Goal: Register for event/course

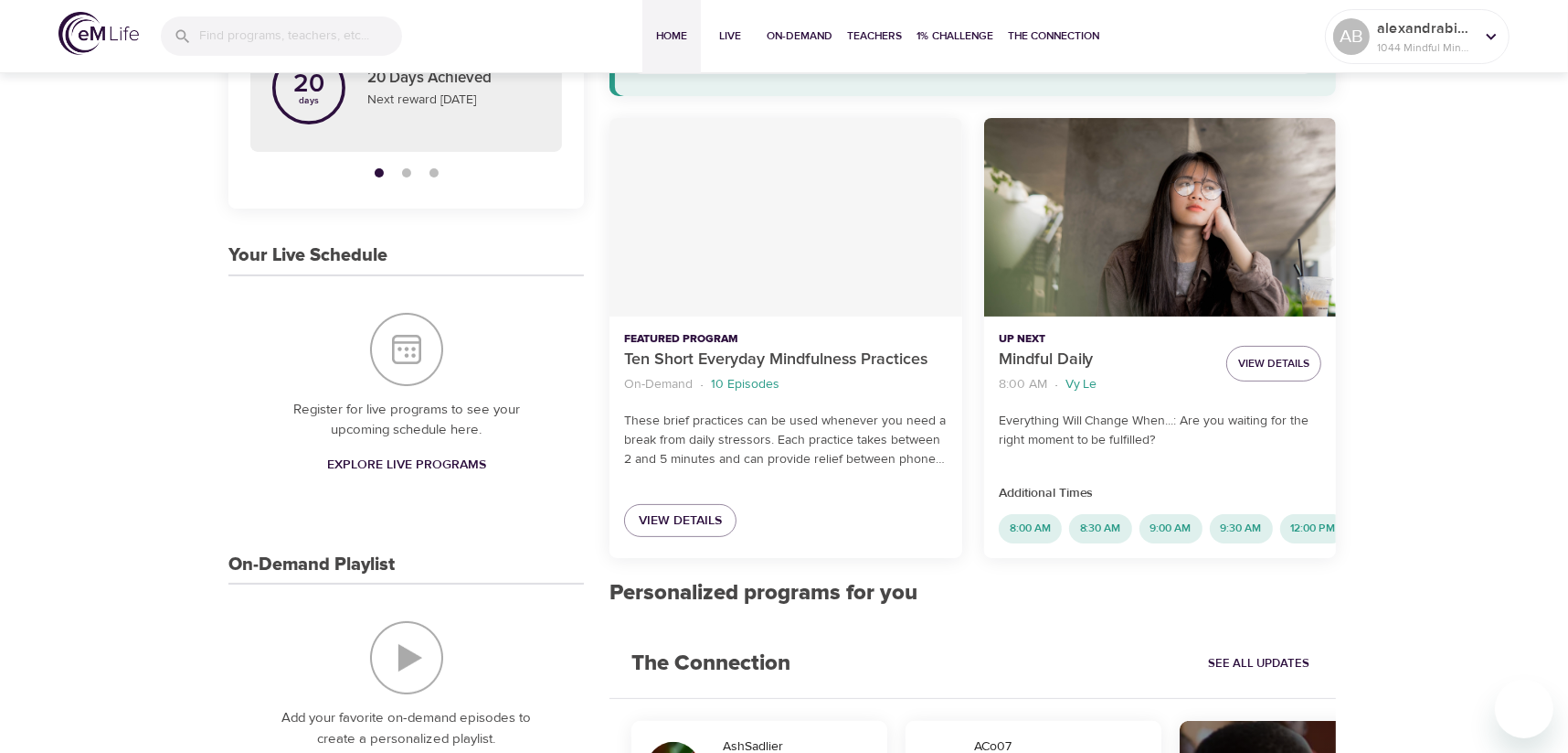
scroll to position [274, 0]
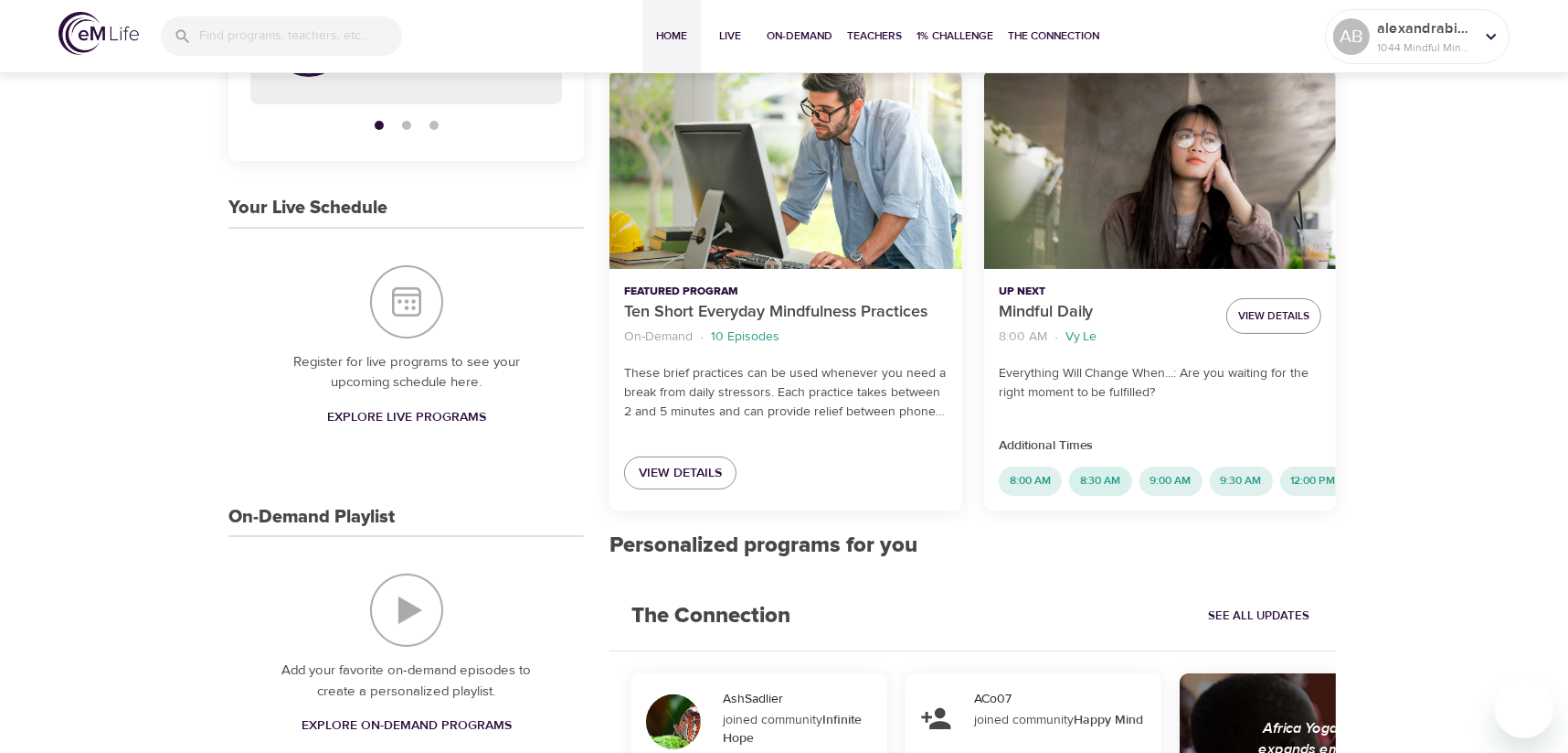
click at [1112, 475] on span "8:30 AM" at bounding box center [1100, 480] width 63 height 16
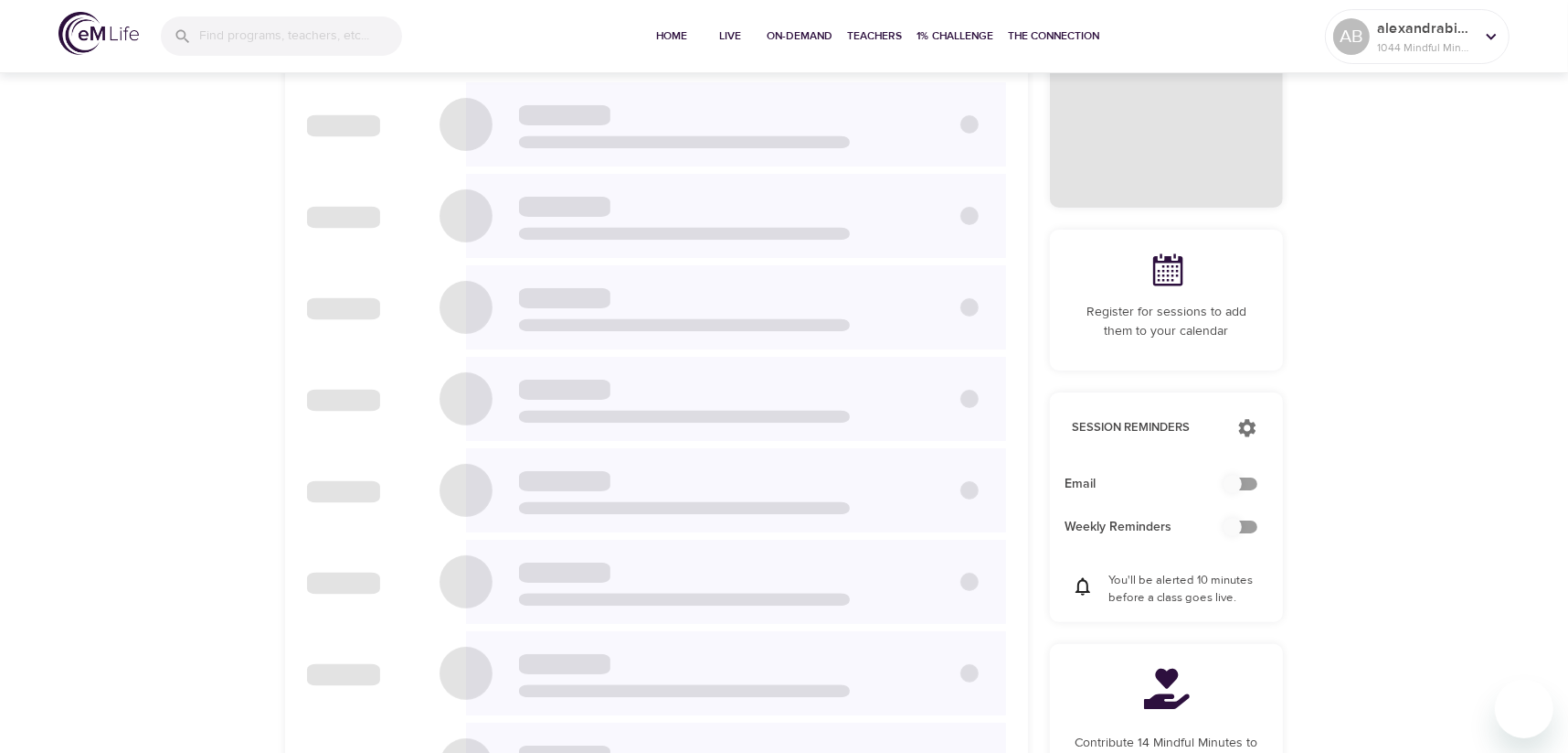
scroll to position [46, 0]
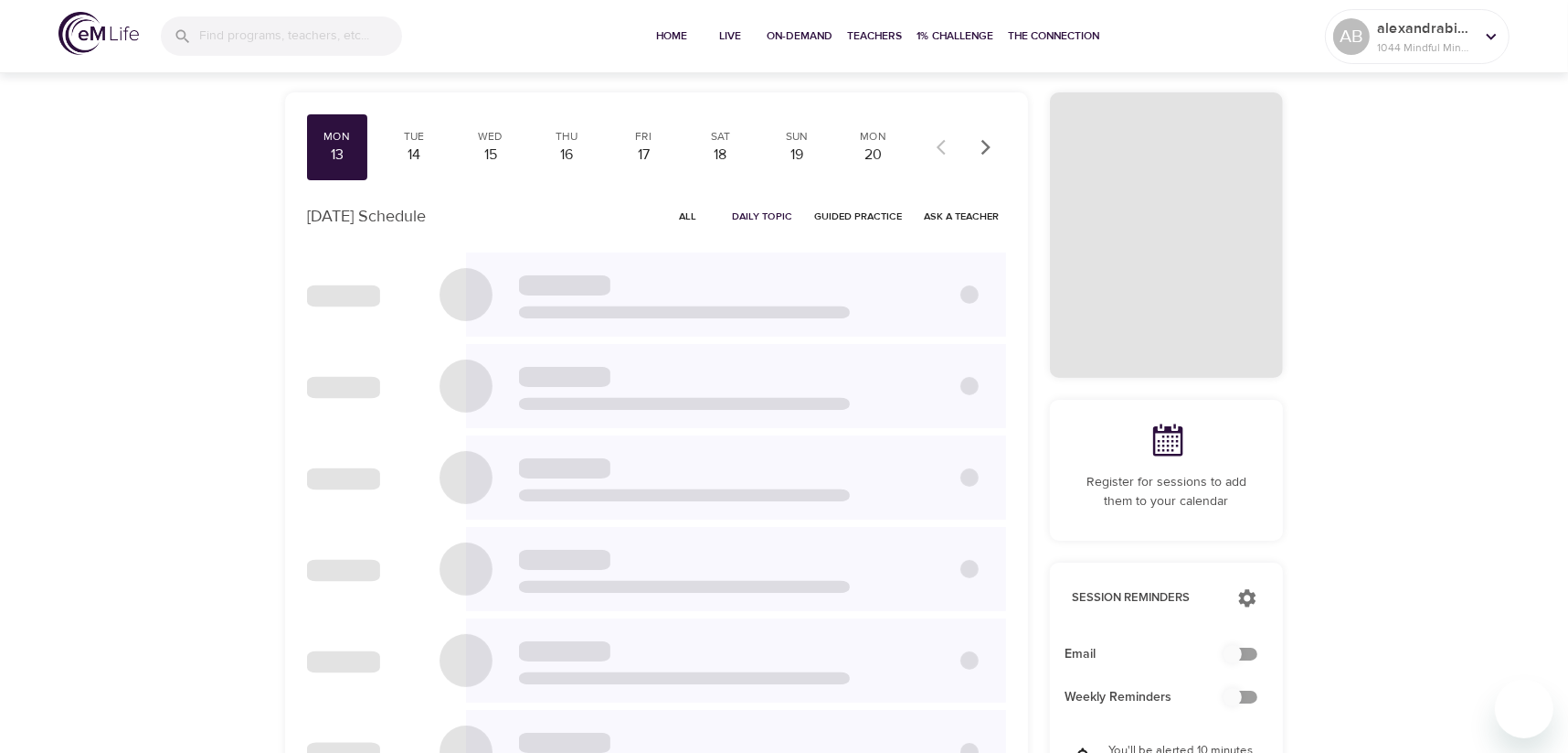
checkbox input "true"
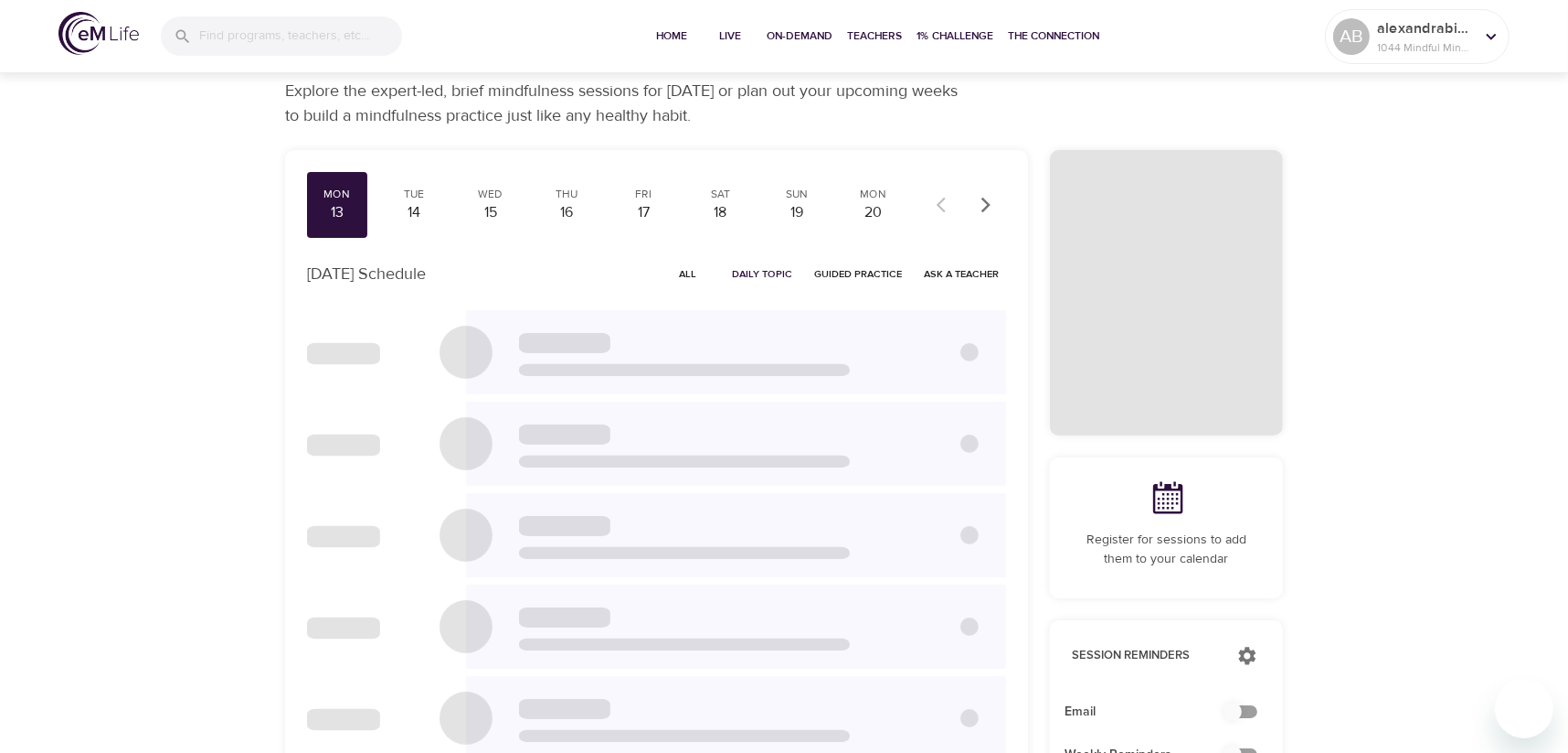
scroll to position [0, 0]
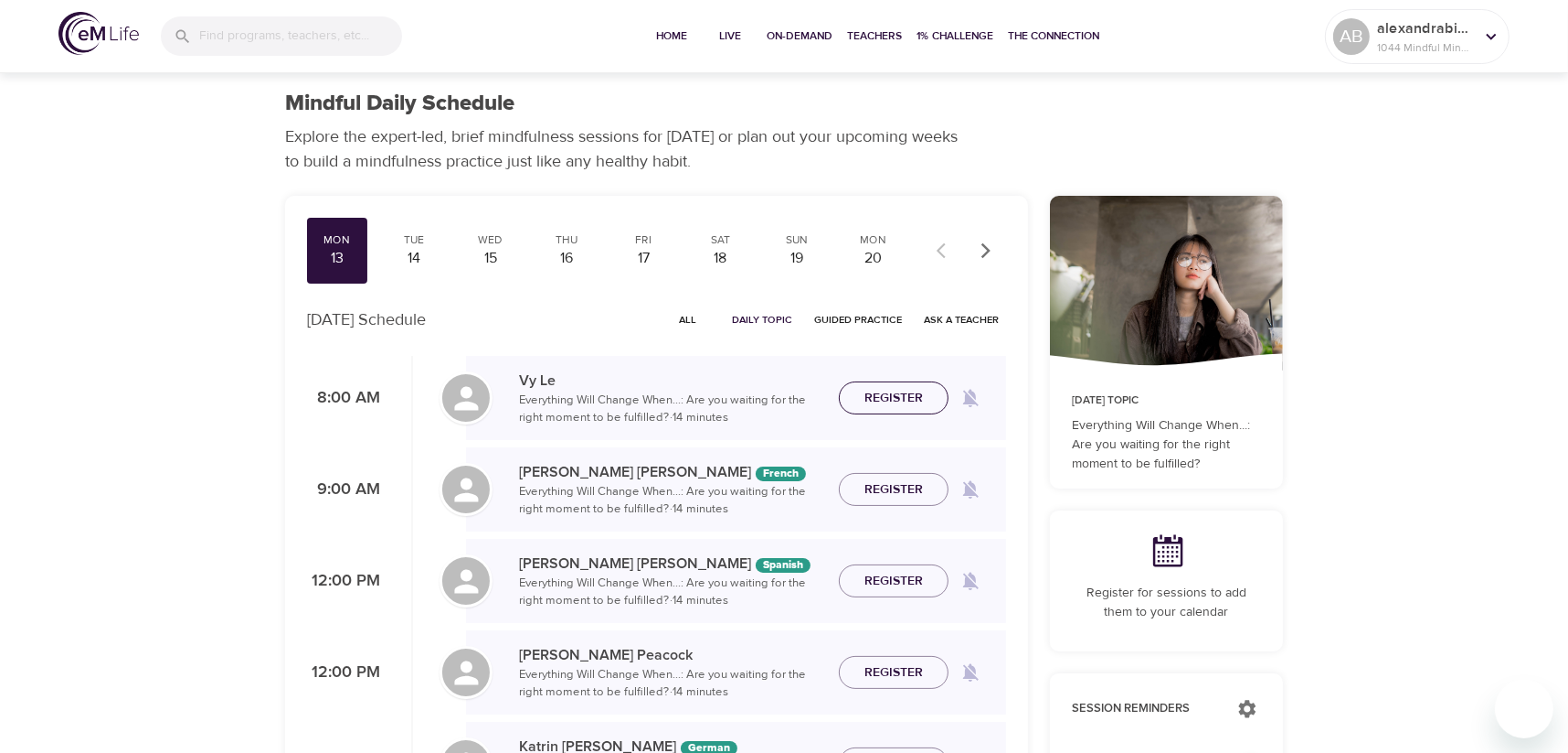
click at [901, 389] on span "Register" at bounding box center [893, 397] width 59 height 23
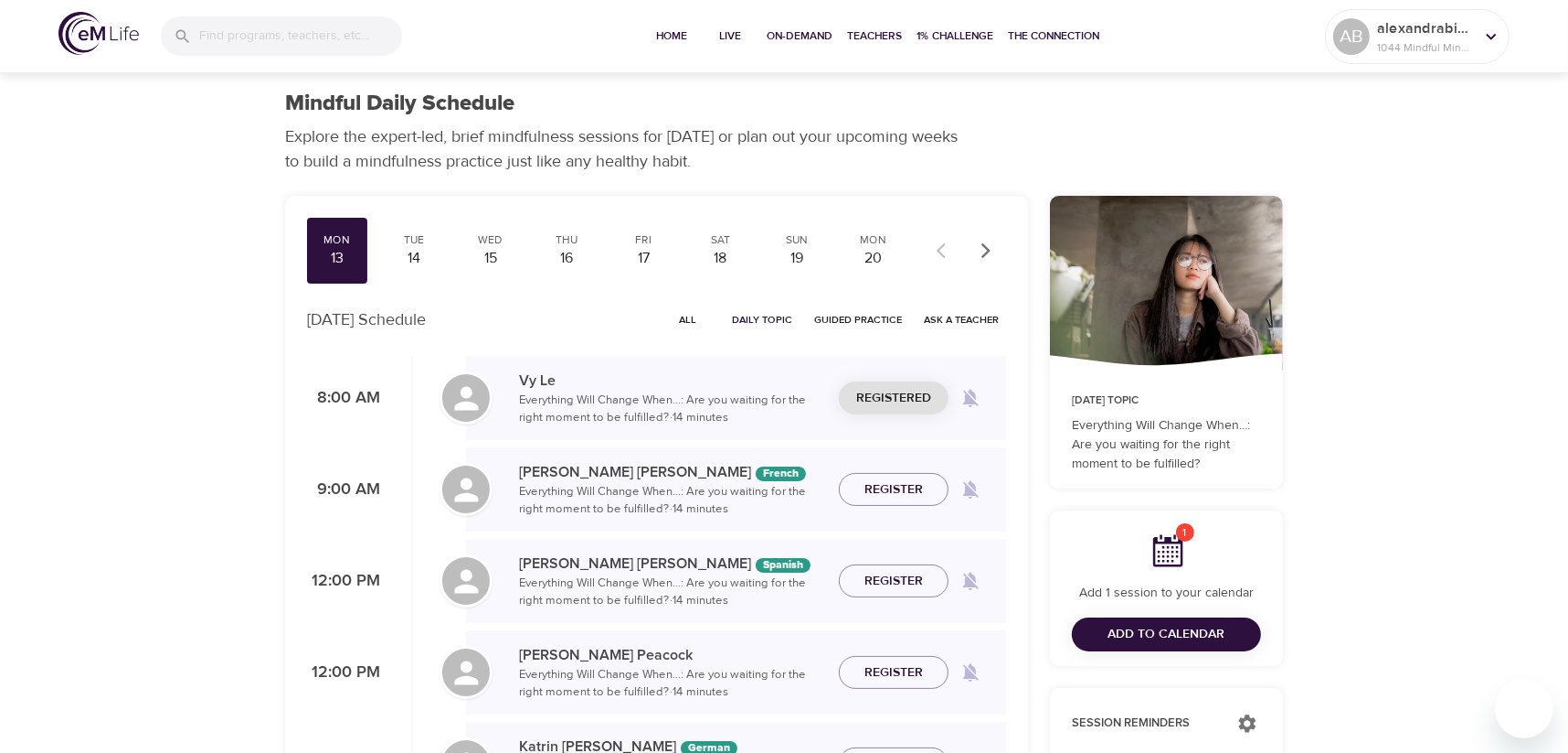
click at [1154, 633] on span "Add to Calendar" at bounding box center [1167, 634] width 117 height 23
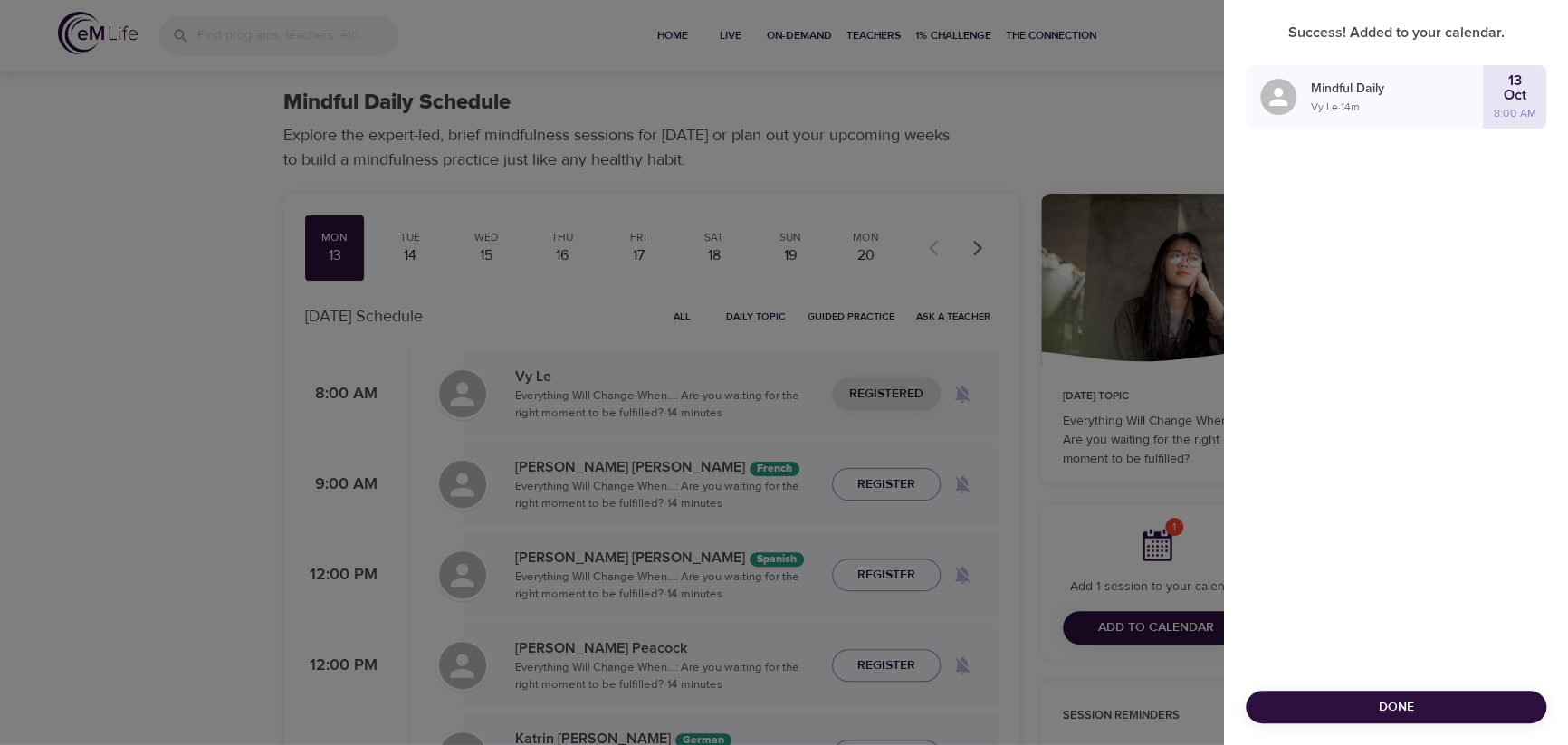
click at [1041, 235] on div at bounding box center [784, 372] width 1568 height 745
